Goal: Information Seeking & Learning: Learn about a topic

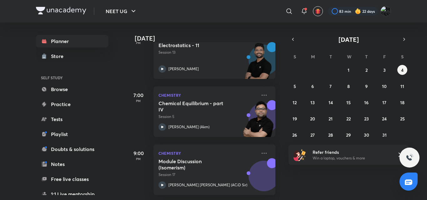
scroll to position [169, 0]
click at [365, 74] on button "2" at bounding box center [366, 70] width 10 height 10
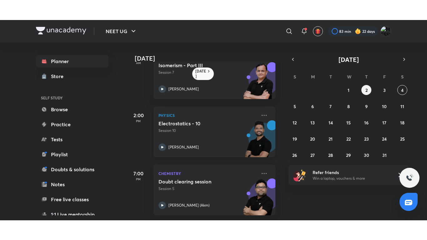
scroll to position [0, 0]
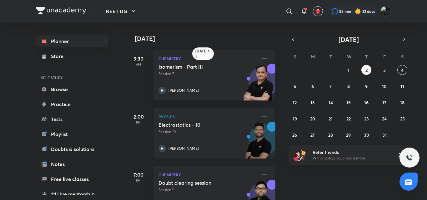
click at [222, 132] on p "Session 10" at bounding box center [208, 132] width 98 height 6
